Goal: Task Accomplishment & Management: Manage account settings

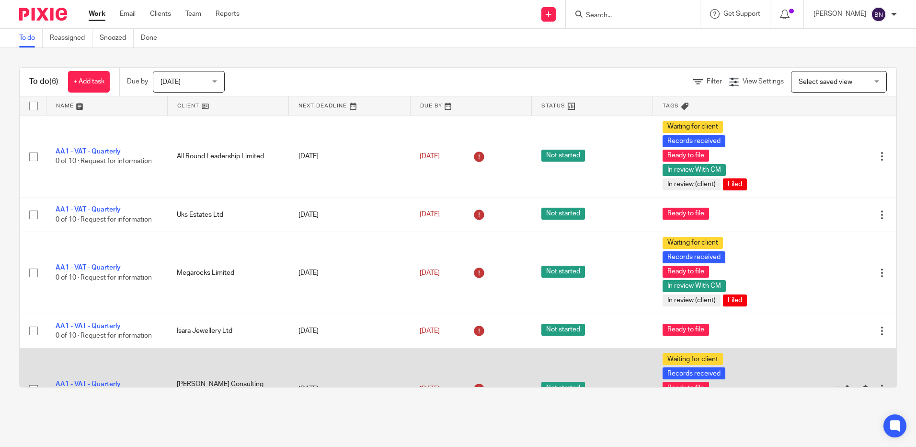
scroll to position [48, 0]
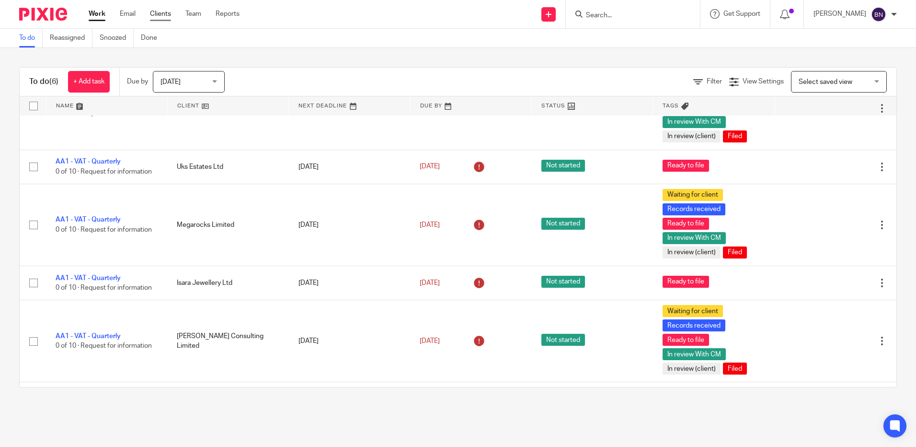
click at [160, 13] on link "Clients" at bounding box center [160, 14] width 21 height 10
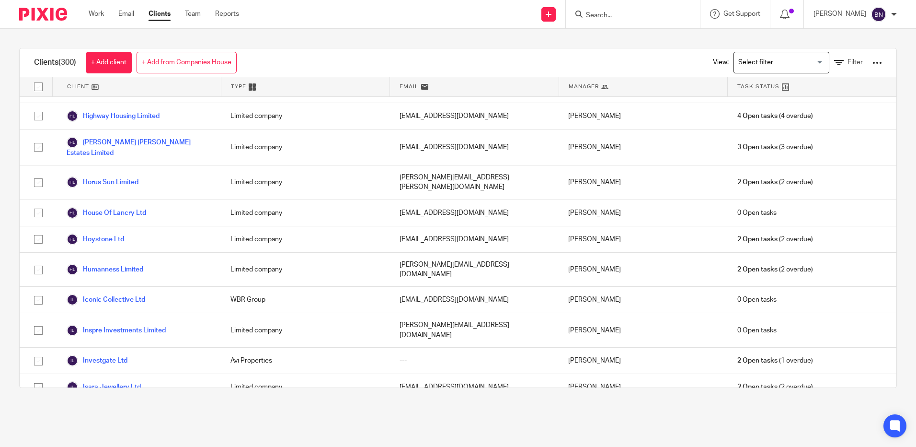
scroll to position [3738, 0]
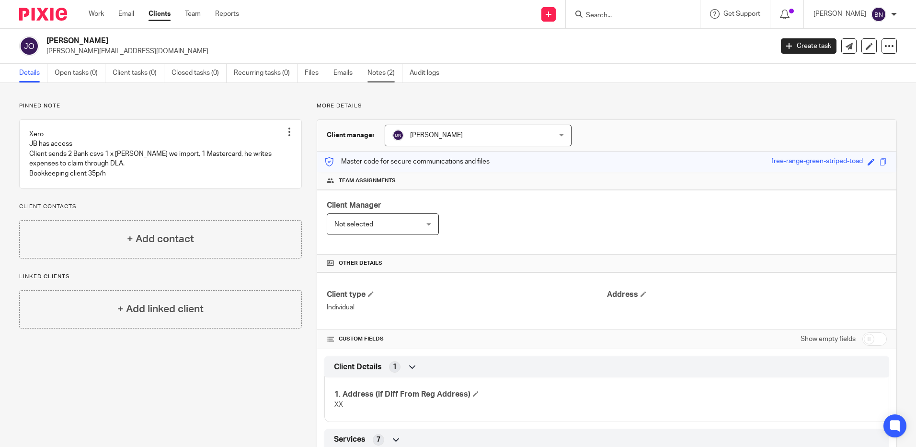
click at [381, 75] on link "Notes (2)" at bounding box center [385, 73] width 35 height 19
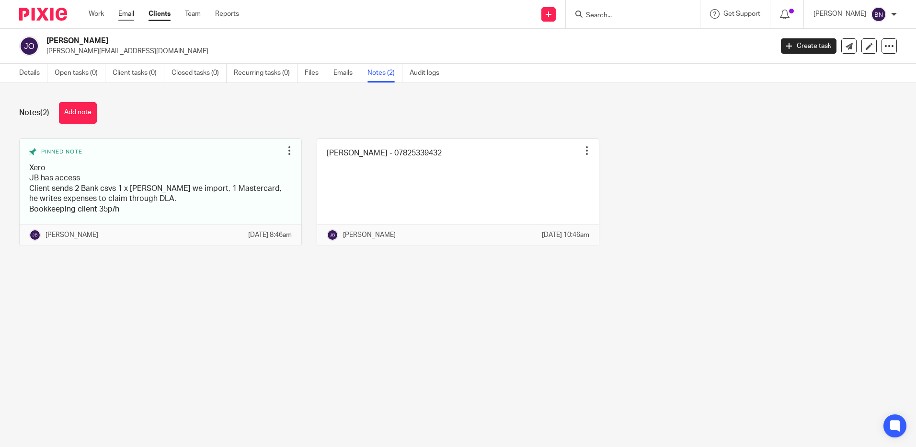
click at [123, 14] on link "Email" at bounding box center [126, 14] width 16 height 10
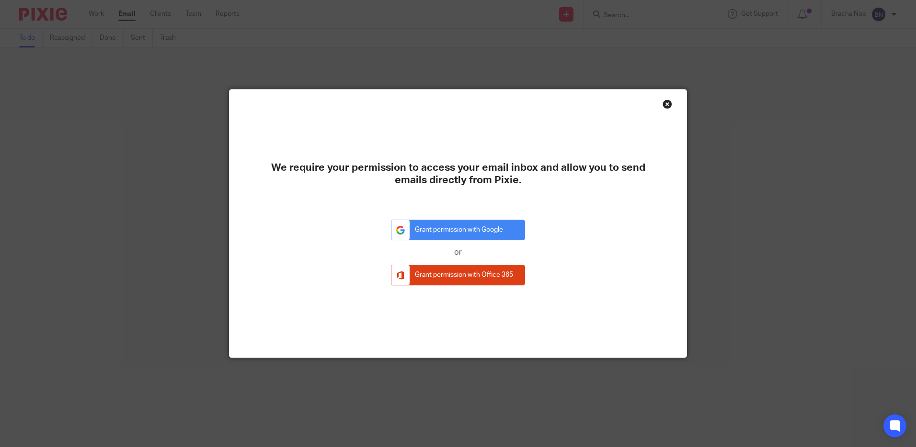
click at [663, 104] on div "Close this dialog window" at bounding box center [668, 104] width 10 height 10
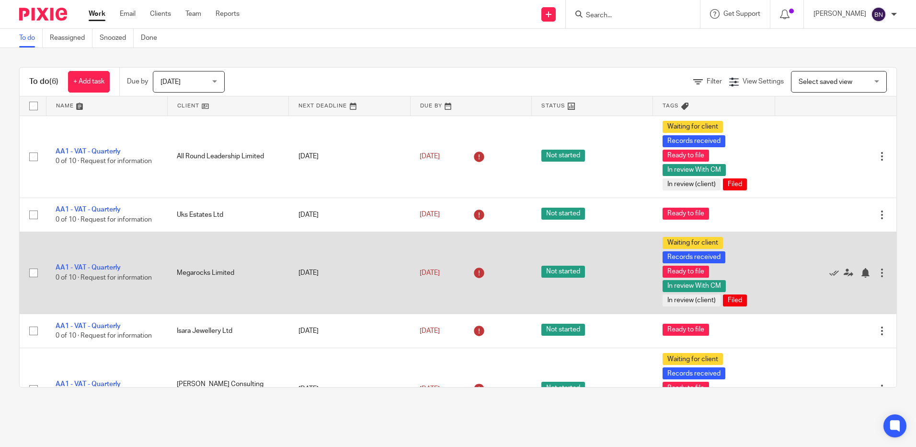
scroll to position [48, 0]
